Goal: Transaction & Acquisition: Purchase product/service

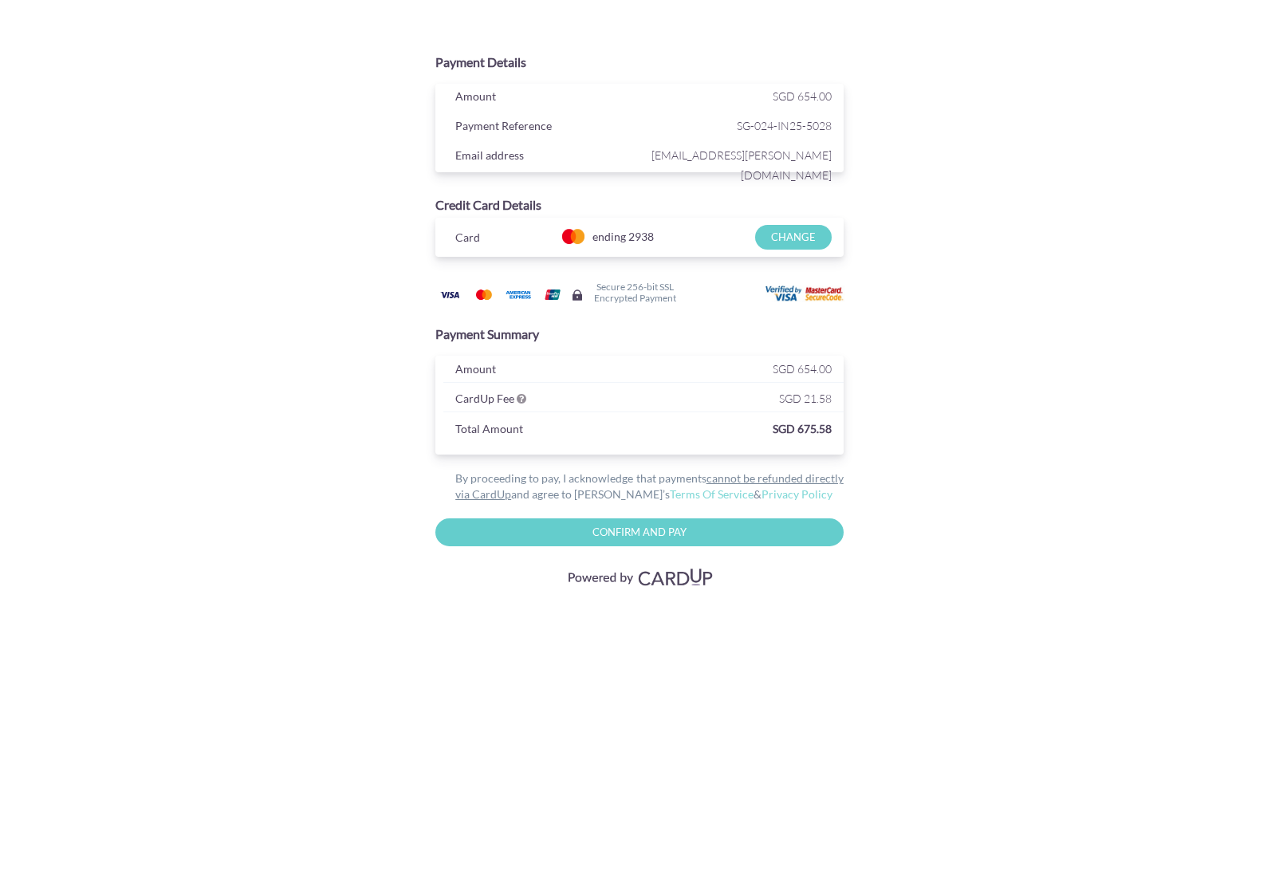
click at [621, 532] on input "Confirm and Pay" at bounding box center [639, 532] width 408 height 28
type input "Please wait..."
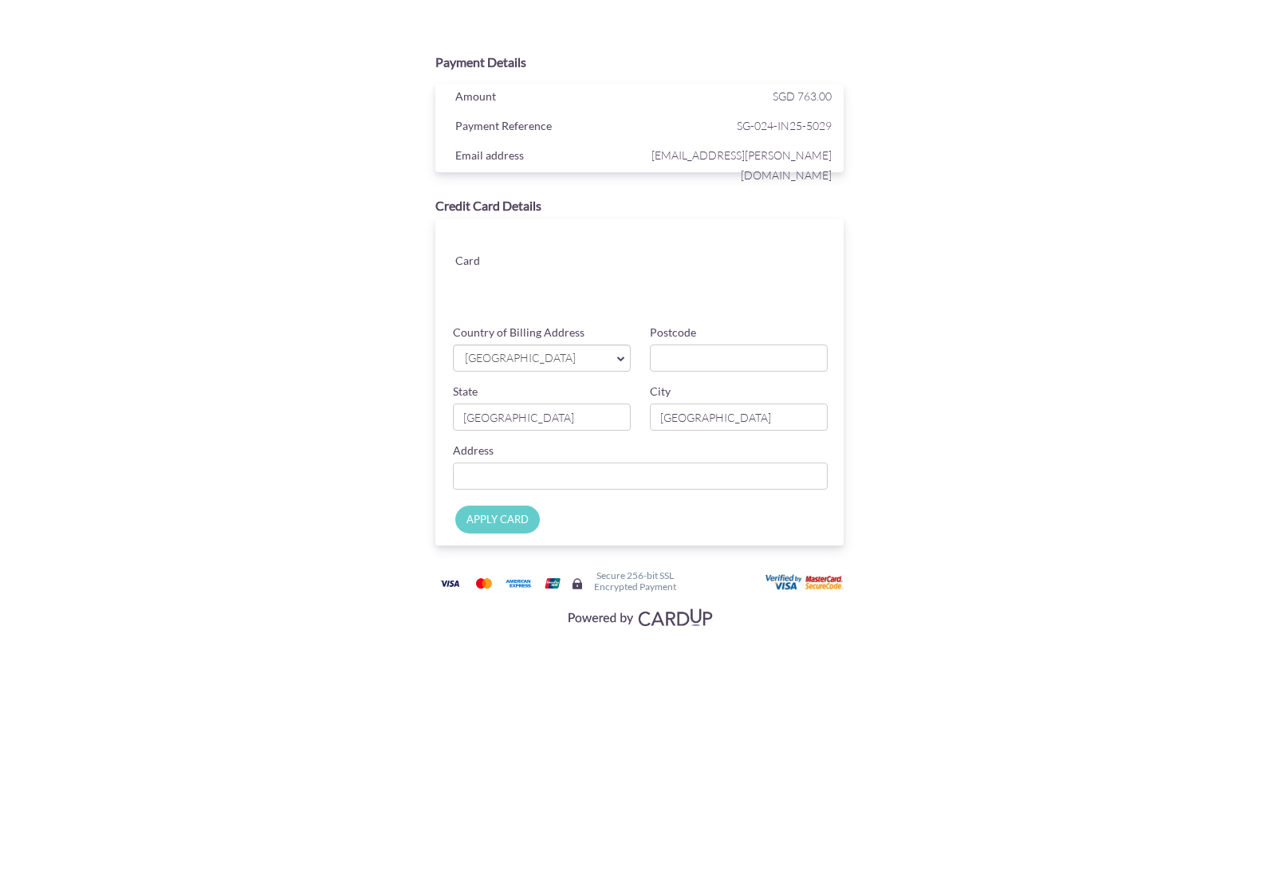
click at [612, 360] on link "[GEOGRAPHIC_DATA]" at bounding box center [542, 358] width 178 height 27
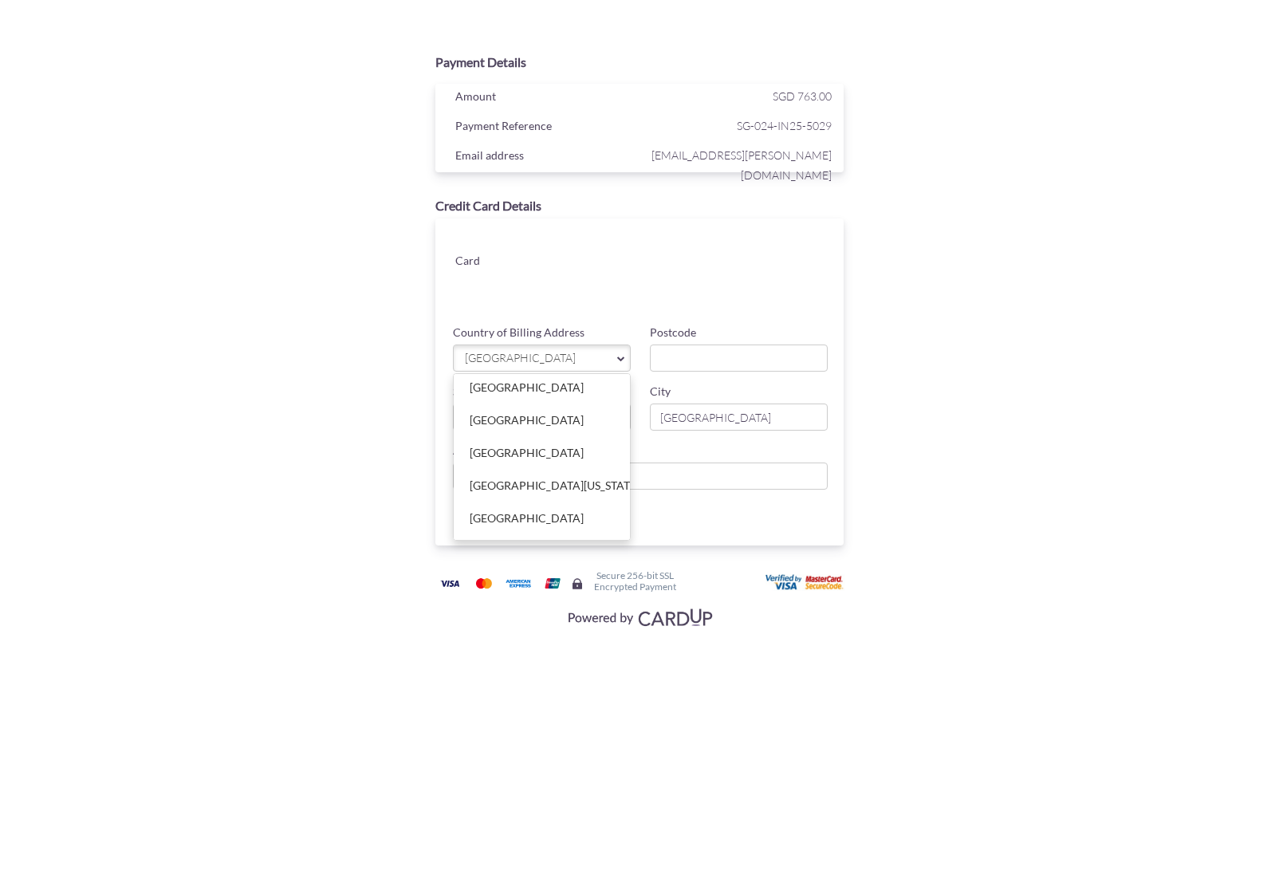
scroll to position [6779, 0]
click at [518, 467] on link "[GEOGRAPHIC_DATA]" at bounding box center [542, 483] width 176 height 32
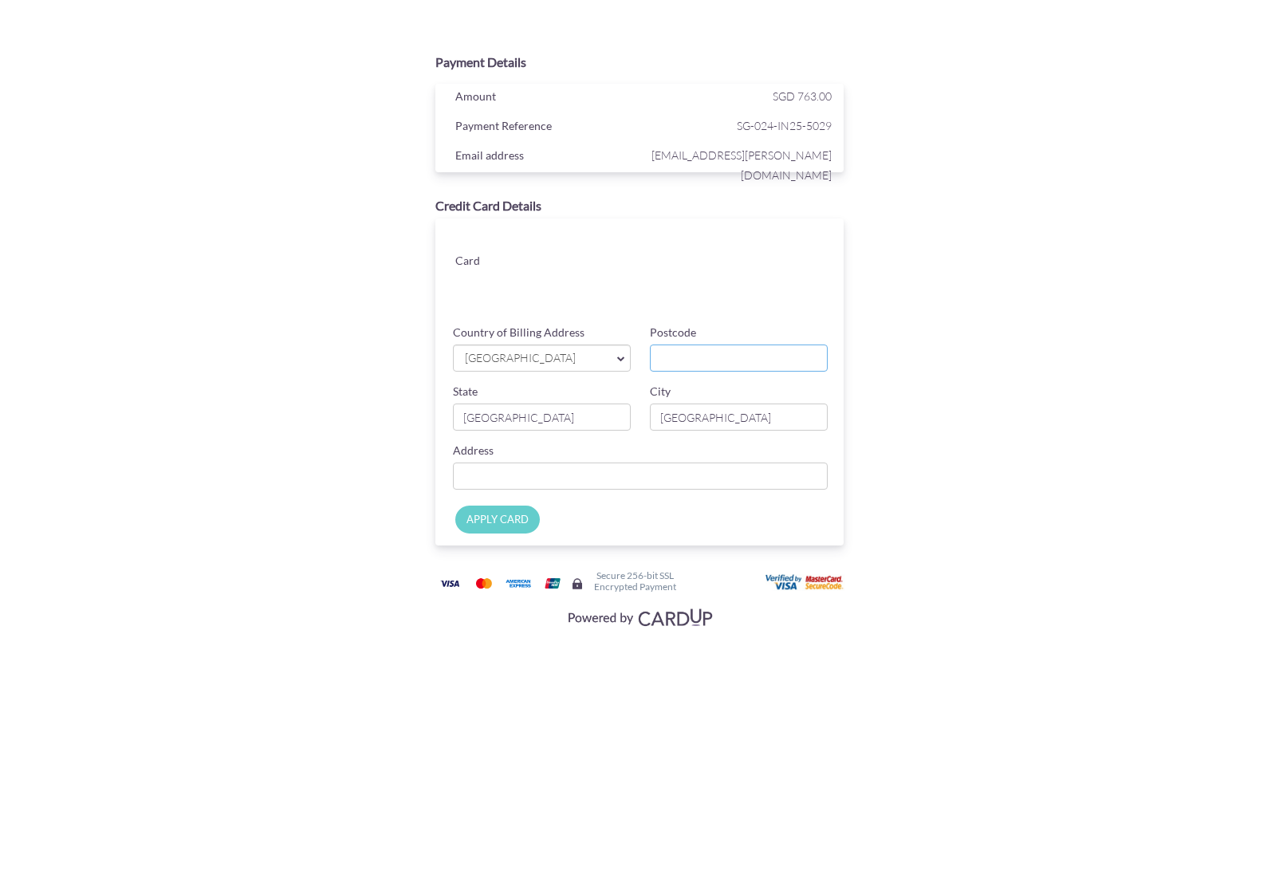
click at [676, 358] on input "Postcode" at bounding box center [739, 358] width 178 height 27
type input "0600"
type input "Apgujungro11, 17 1-202"
drag, startPoint x: 552, startPoint y: 416, endPoint x: 349, endPoint y: 408, distance: 202.7
click at [349, 408] on div "Payment Details Amount SGD 763.00 Payment Reference SG-024-IN25-5029 Email addr…" at bounding box center [640, 338] width 778 height 587
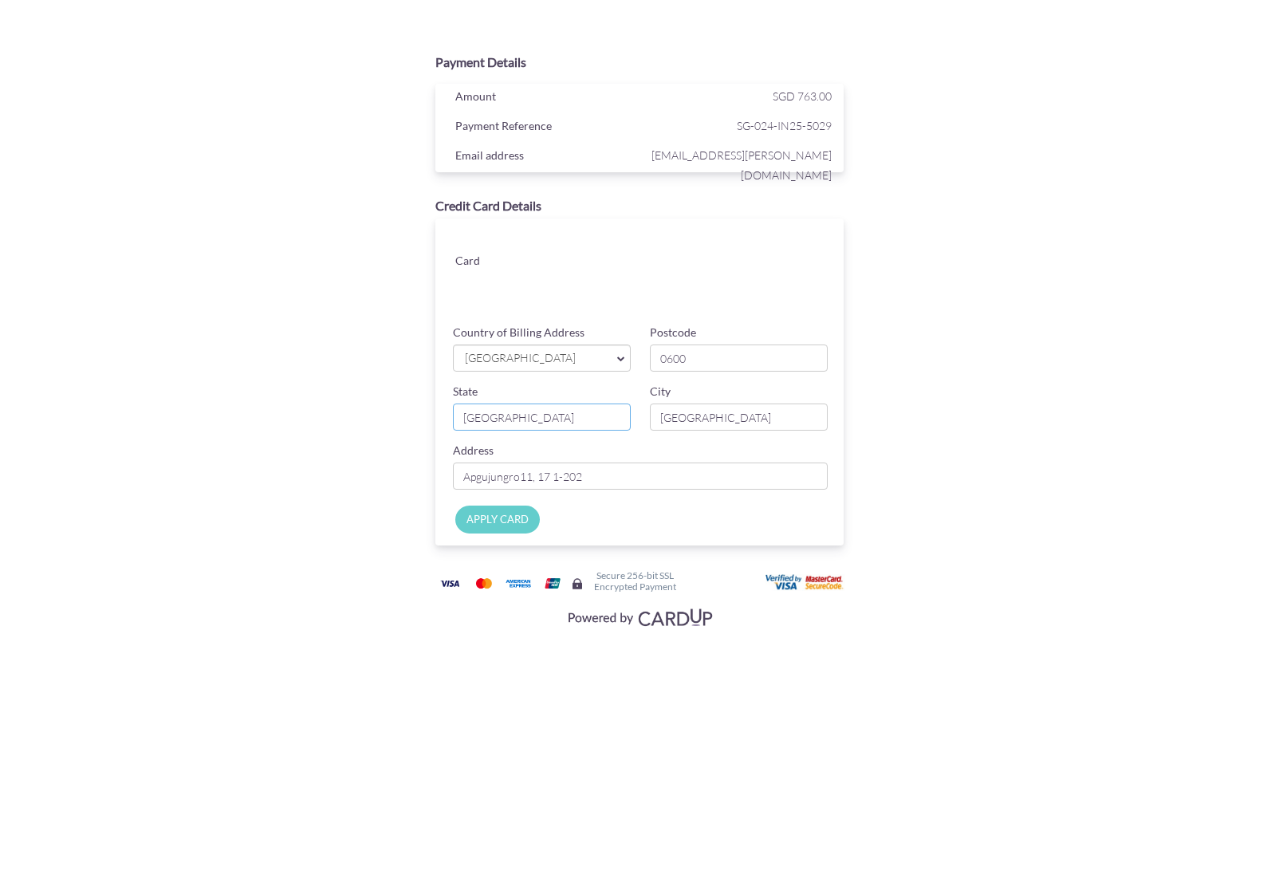
type input "[GEOGRAPHIC_DATA]"
drag, startPoint x: 750, startPoint y: 424, endPoint x: 621, endPoint y: 427, distance: 128.4
click at [621, 427] on div "State [GEOGRAPHIC_DATA] City [GEOGRAPHIC_DATA]" at bounding box center [640, 413] width 394 height 59
type input "[GEOGRAPHIC_DATA]"
click at [627, 510] on div "APPLY CARD" at bounding box center [643, 524] width 424 height 44
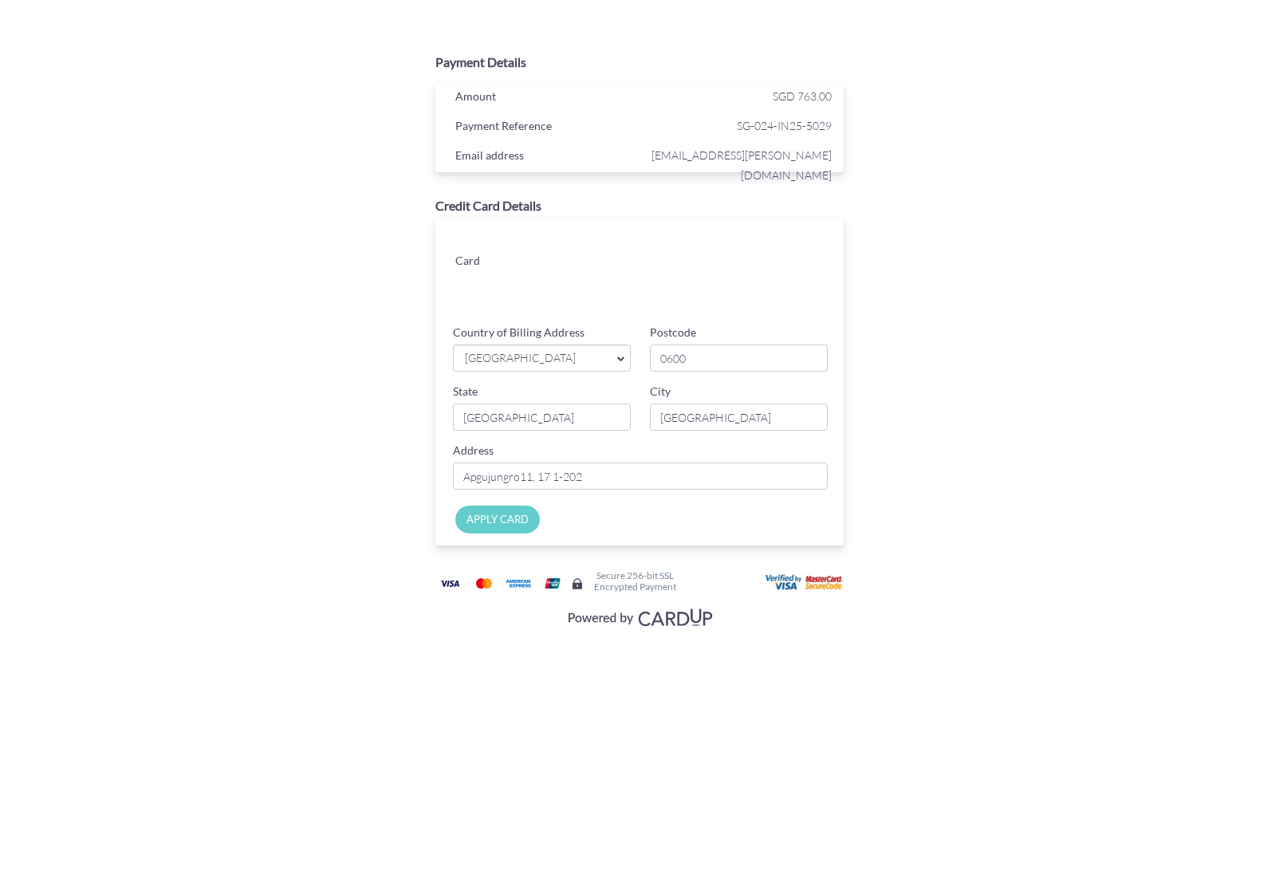
click at [515, 527] on input "APPLY CARD" at bounding box center [497, 520] width 85 height 28
type input "Applying..."
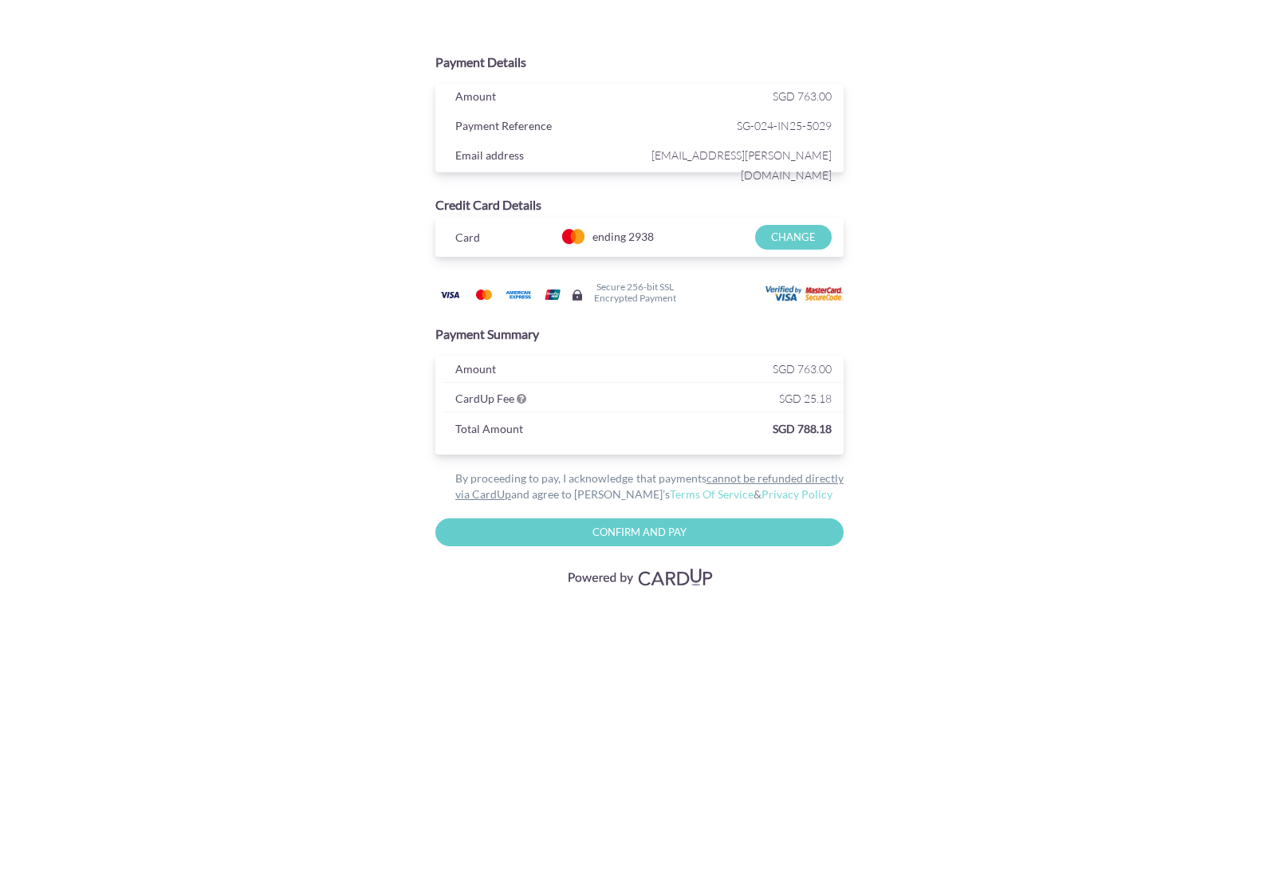
click at [662, 534] on input "Confirm and Pay" at bounding box center [639, 532] width 408 height 28
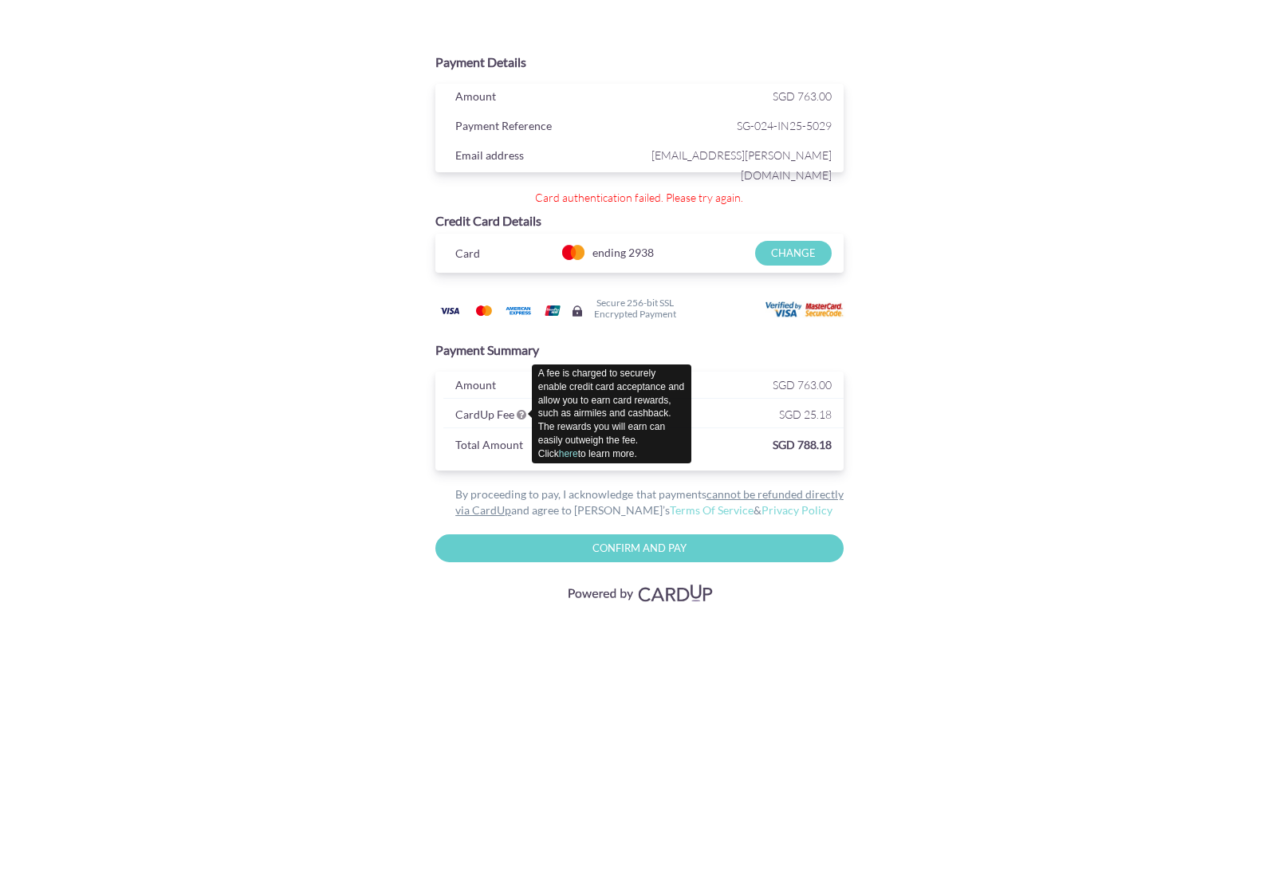
click at [522, 412] on icon at bounding box center [522, 414] width 10 height 11
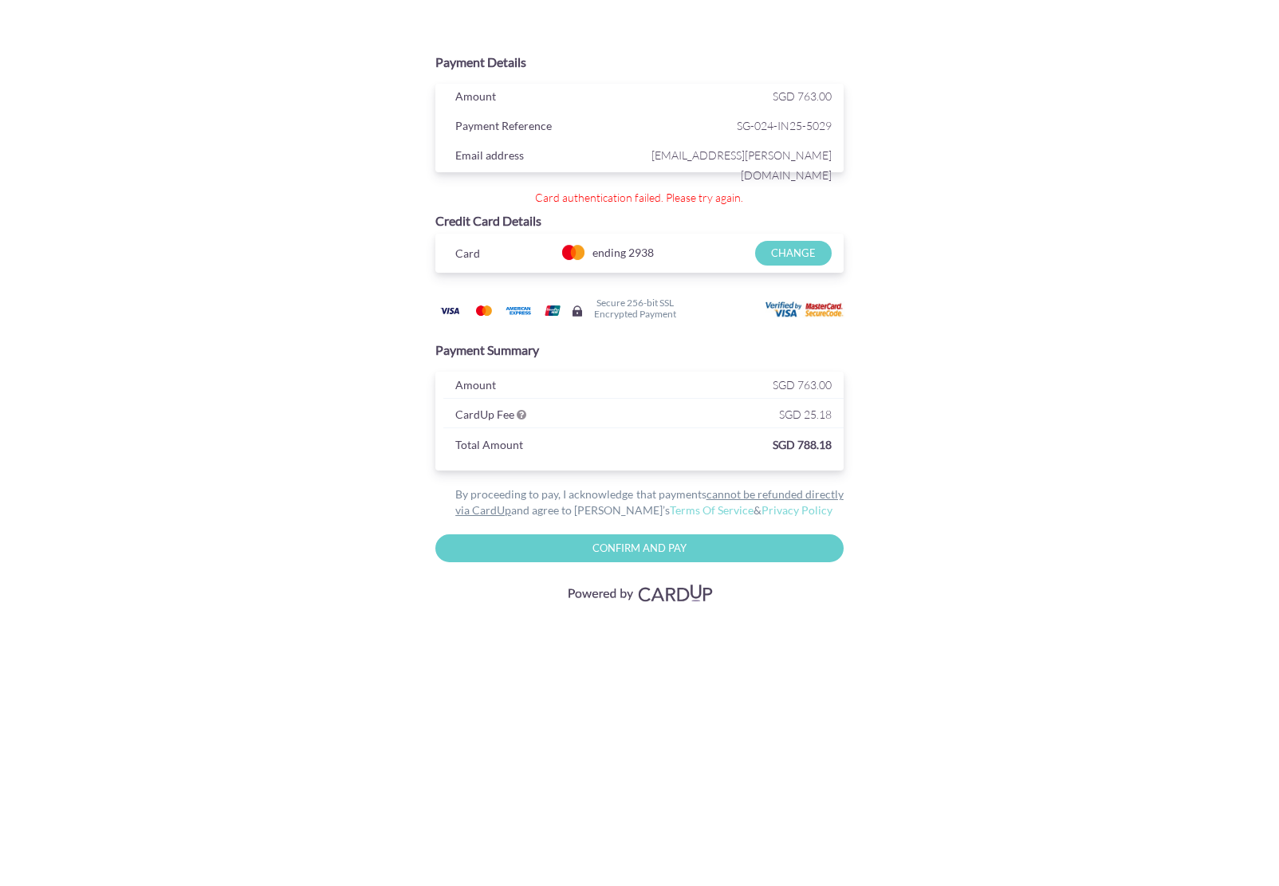
click at [636, 550] on input "Confirm And Pay" at bounding box center [639, 548] width 408 height 28
type input "Please wait..."
